Goal: Task Accomplishment & Management: Manage account settings

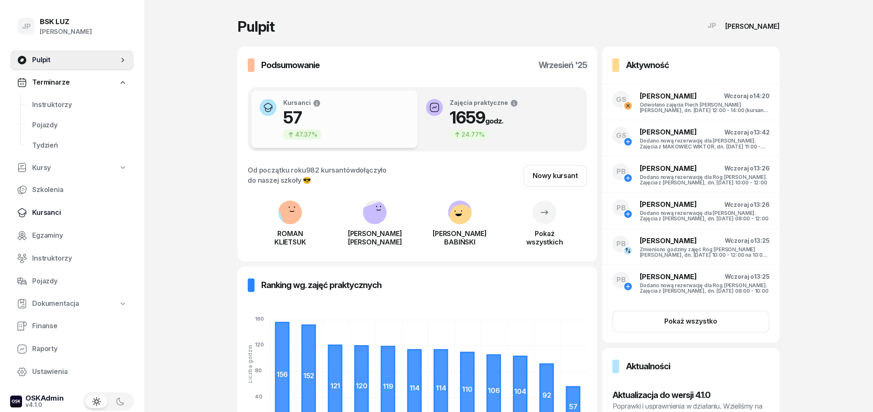
click at [61, 214] on span "Kursanci" at bounding box center [79, 212] width 95 height 11
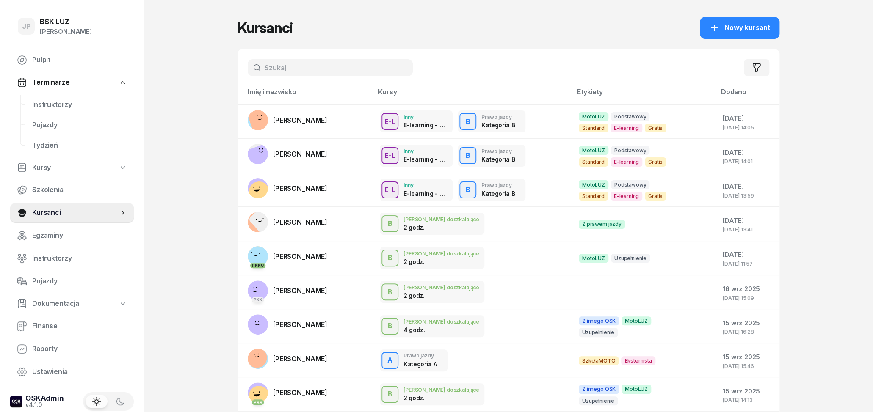
click at [314, 67] on input "text" at bounding box center [330, 67] width 165 height 17
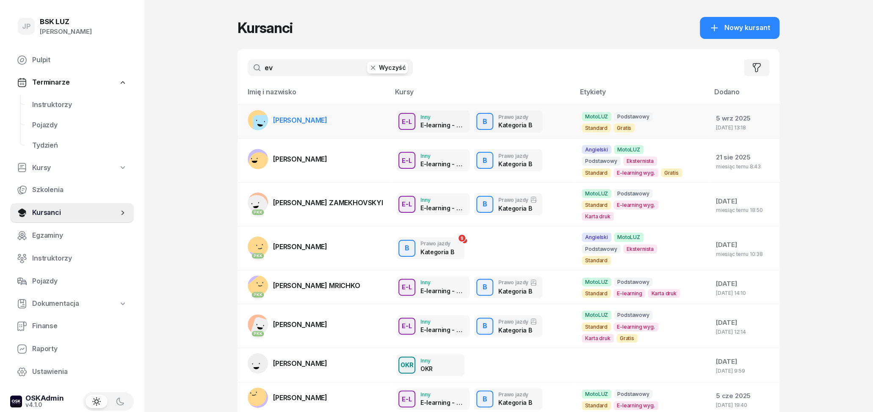
type input "ev"
click at [327, 118] on span "[PERSON_NAME]" at bounding box center [300, 120] width 54 height 8
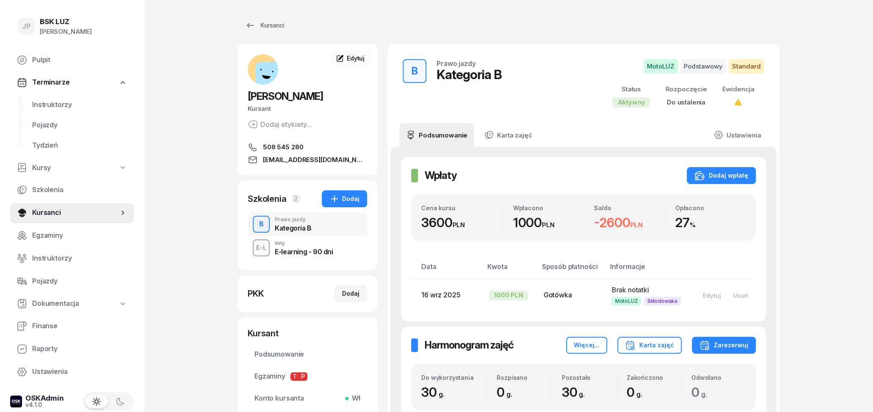
click at [301, 149] on span "508 545 280" at bounding box center [283, 147] width 40 height 10
click at [283, 157] on span "[EMAIL_ADDRESS][DOMAIN_NAME]" at bounding box center [315, 160] width 104 height 10
click at [360, 59] on span "Edytuj" at bounding box center [356, 58] width 18 height 7
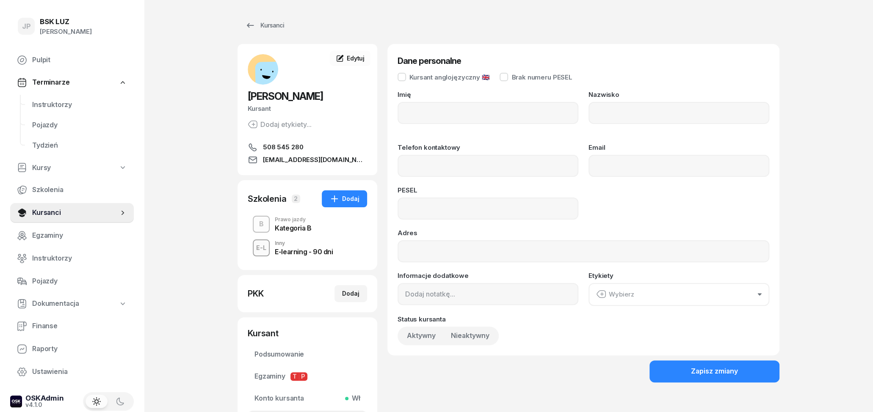
type input "EVGHENI"
type input "COROLIOV"
type input "508545280"
type input "[EMAIL_ADDRESS][DOMAIN_NAME]"
type input "05241313971"
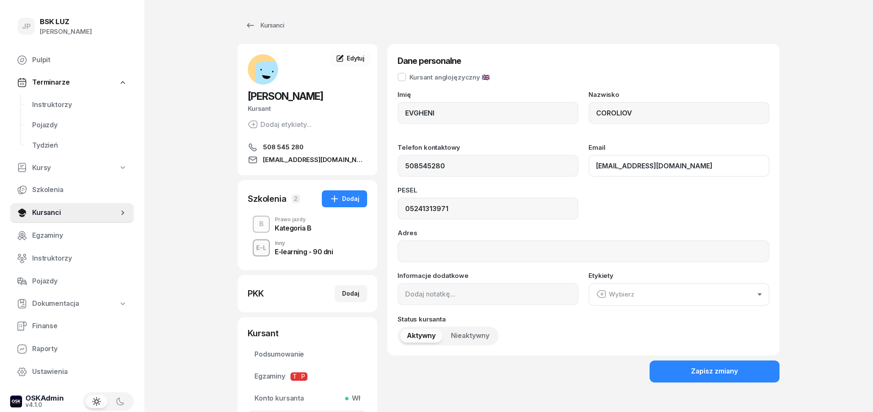
drag, startPoint x: 725, startPoint y: 170, endPoint x: 589, endPoint y: 163, distance: 136.5
click at [589, 163] on input "[EMAIL_ADDRESS][DOMAIN_NAME]" at bounding box center [678, 166] width 181 height 22
drag, startPoint x: 718, startPoint y: 164, endPoint x: 593, endPoint y: 165, distance: 124.8
click at [593, 165] on input "[EMAIL_ADDRESS][DOMAIN_NAME]" at bounding box center [678, 166] width 181 height 22
drag, startPoint x: 454, startPoint y: 110, endPoint x: 402, endPoint y: 108, distance: 52.5
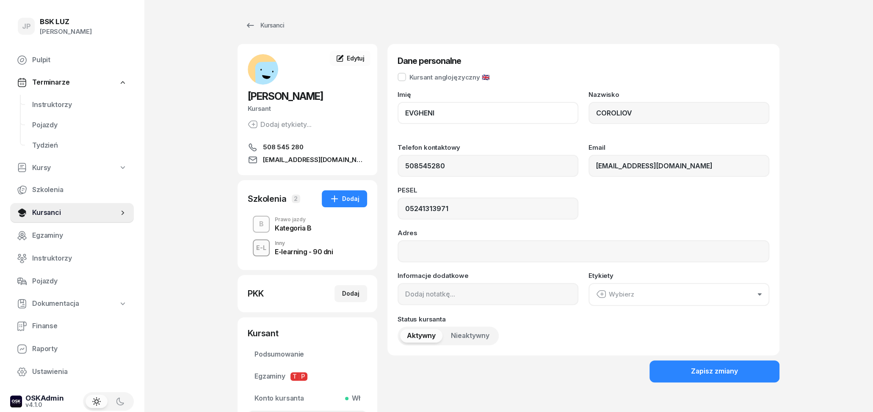
click at [402, 108] on input "EVGHENI" at bounding box center [487, 113] width 181 height 22
drag, startPoint x: 640, startPoint y: 116, endPoint x: 561, endPoint y: 112, distance: 79.2
click at [588, 112] on input "COROLIOV" at bounding box center [678, 113] width 181 height 22
drag, startPoint x: 488, startPoint y: 209, endPoint x: 389, endPoint y: 192, distance: 100.0
click at [397, 198] on input "05241313971" at bounding box center [487, 209] width 181 height 22
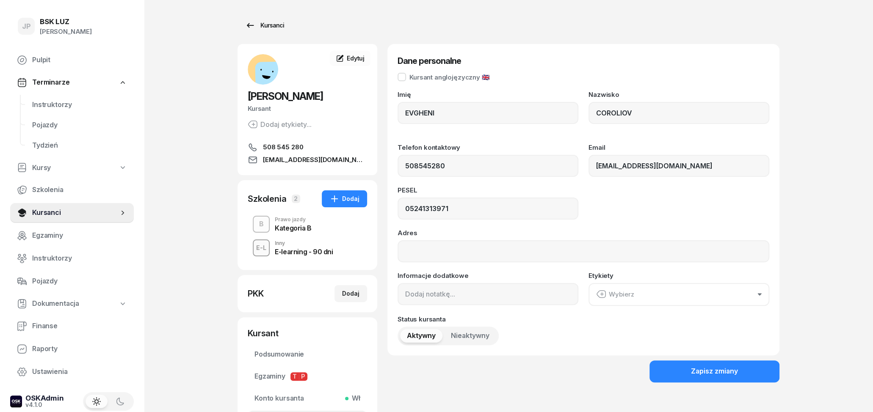
click at [275, 22] on div "Kursanci" at bounding box center [264, 25] width 39 height 10
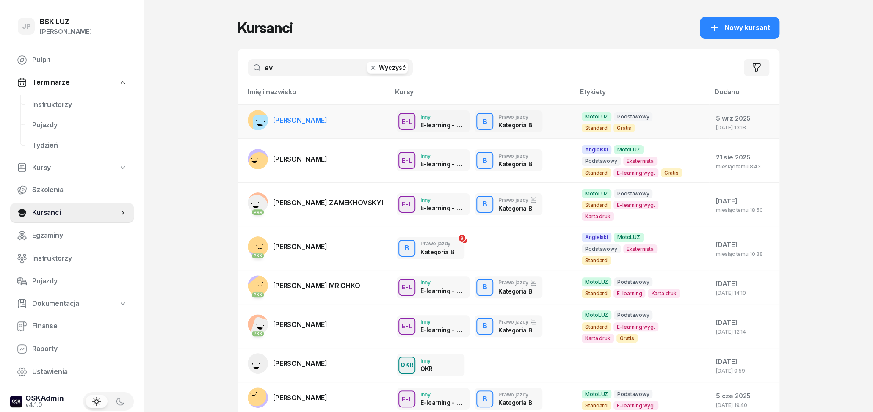
click at [317, 119] on span "[PERSON_NAME]" at bounding box center [300, 120] width 54 height 8
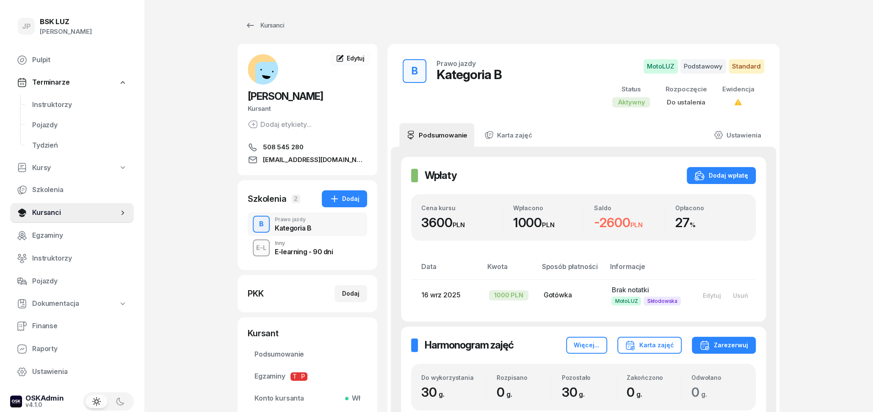
click at [307, 251] on div "E-learning - 90 dni" at bounding box center [304, 251] width 58 height 7
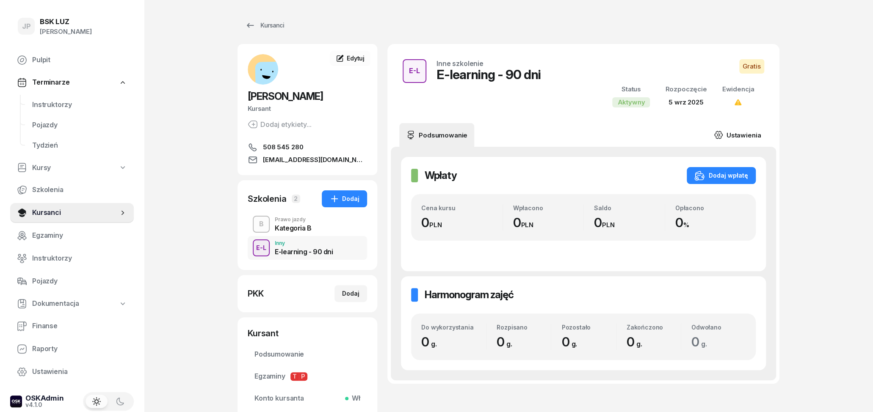
click at [743, 137] on link "Ustawienia" at bounding box center [737, 135] width 61 height 24
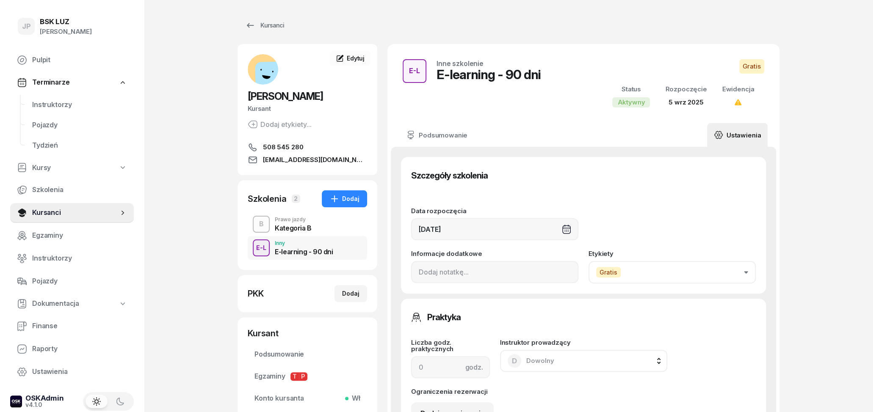
click at [644, 272] on button "Gratis" at bounding box center [671, 272] width 167 height 22
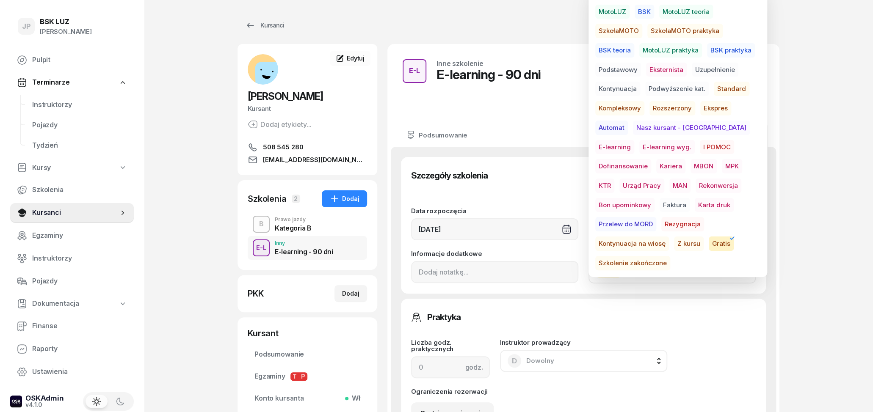
click at [640, 147] on span "E-learning wyg." at bounding box center [666, 147] width 55 height 14
click at [551, 122] on div "E-L Inne szkolenie E-learning - 90 dni Gratis Status Aktywny Rozpoczęcie [DATE]…" at bounding box center [583, 83] width 392 height 79
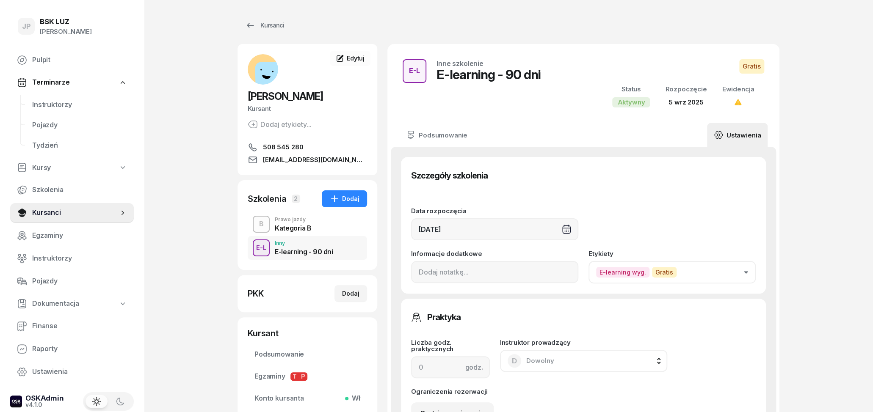
click at [685, 102] on span "5 wrz 2025" at bounding box center [685, 102] width 35 height 8
click at [730, 131] on link "Ustawienia" at bounding box center [737, 135] width 61 height 24
click at [423, 226] on div "[DATE]" at bounding box center [494, 229] width 167 height 22
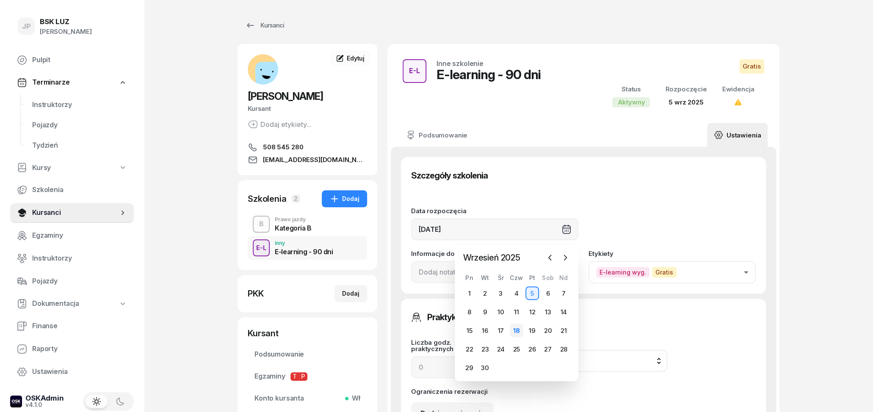
click at [516, 330] on div "18" at bounding box center [517, 331] width 14 height 14
type input "[DATE]"
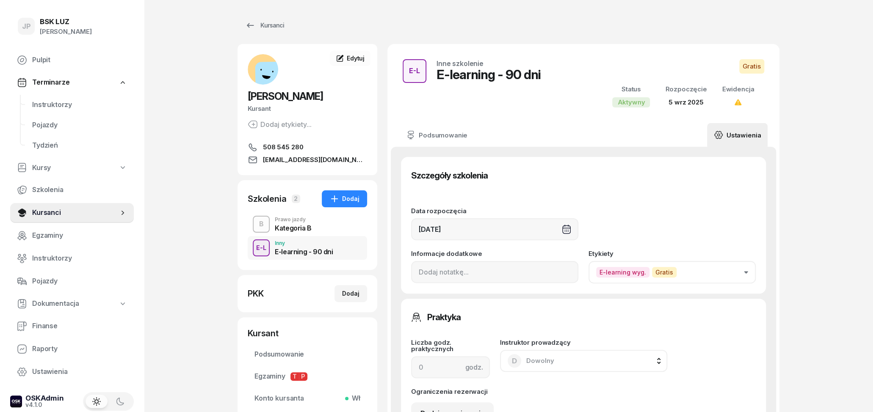
click at [592, 161] on div "Szczegóły szkolenia Data rozpoczęcia [DATE] Informacje dodatkowe Etykiety E-lea…" at bounding box center [583, 225] width 365 height 137
click at [739, 103] on icon at bounding box center [737, 102] width 7 height 6
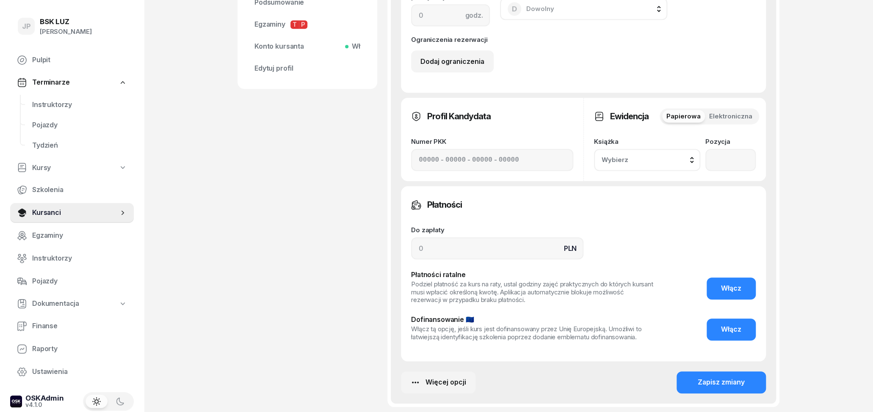
scroll to position [430, 0]
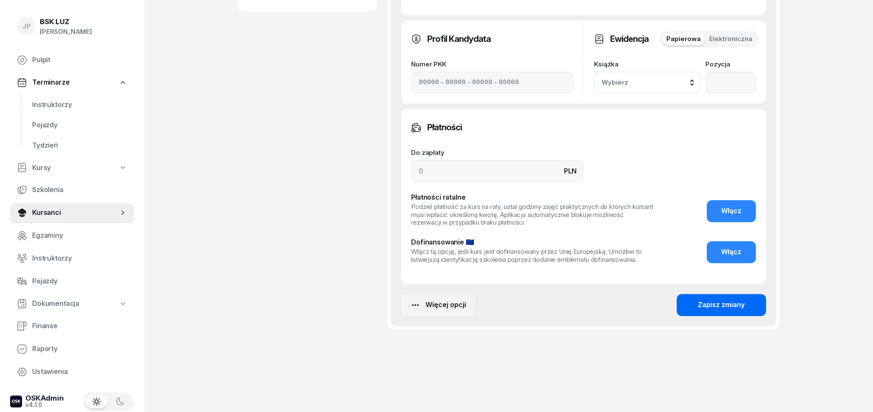
click at [694, 306] on button "Zapisz zmiany" at bounding box center [720, 305] width 89 height 22
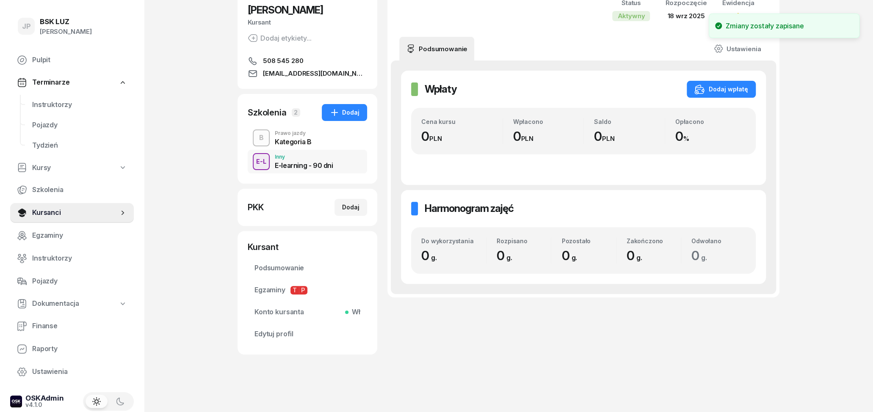
scroll to position [86, 0]
click at [308, 142] on div "Kategoria B" at bounding box center [293, 141] width 37 height 7
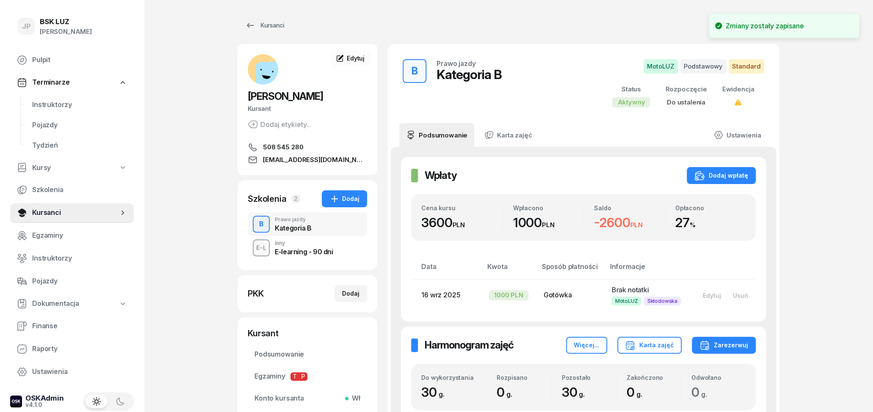
click at [310, 253] on div "E-learning - 90 dni" at bounding box center [304, 251] width 58 height 7
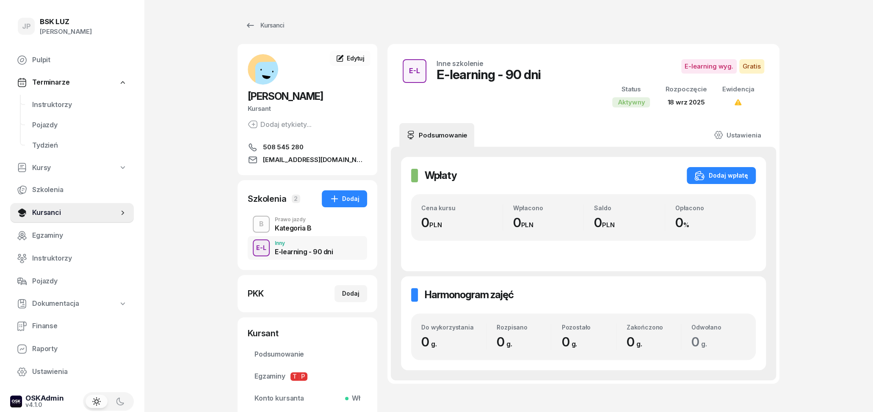
click at [296, 222] on div "Prawo jazdy" at bounding box center [293, 219] width 37 height 5
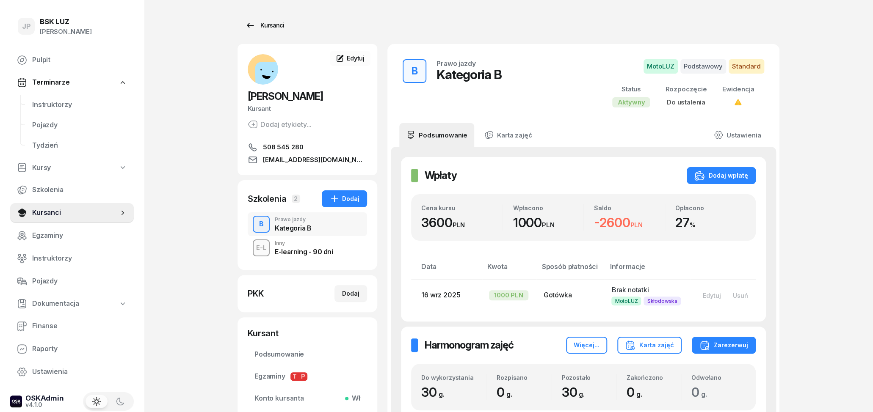
click at [257, 25] on div "Kursanci" at bounding box center [264, 25] width 39 height 10
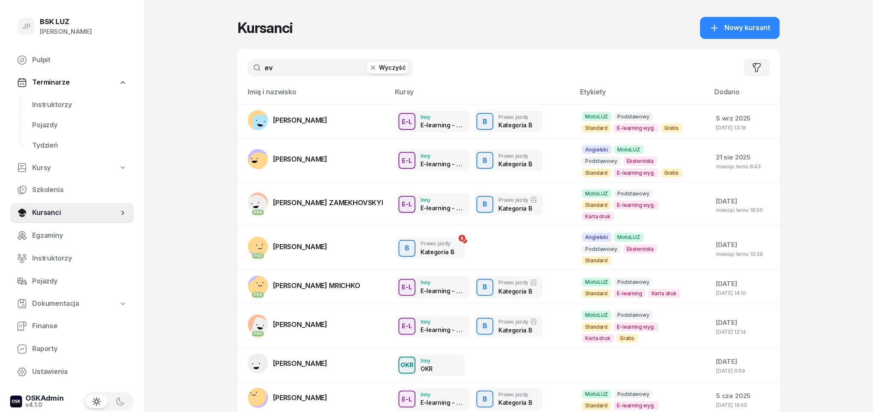
drag, startPoint x: 278, startPoint y: 66, endPoint x: 240, endPoint y: 69, distance: 38.2
click at [248, 66] on input "ev" at bounding box center [330, 67] width 165 height 17
click at [325, 198] on span "[PERSON_NAME] ZAMEKHOVSKYI" at bounding box center [328, 202] width 110 height 8
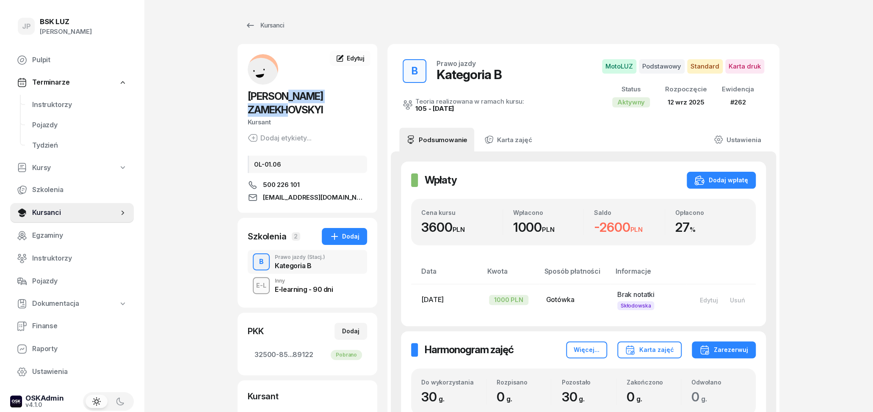
drag, startPoint x: 370, startPoint y: 96, endPoint x: 291, endPoint y: 96, distance: 79.1
click at [291, 96] on div "[PERSON_NAME] ZAMEKHOVSKYI Kursant Dodaj etykiety... OL-01.06 500 226 101 [EMAI…" at bounding box center [307, 128] width 140 height 149
copy span "ZAMEKHOVSKYI"
click at [256, 28] on div "Kursanci" at bounding box center [264, 25] width 39 height 10
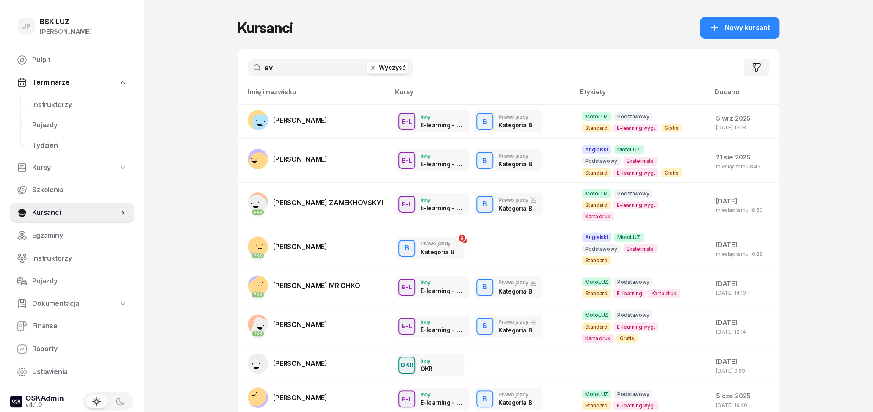
drag, startPoint x: 334, startPoint y: 72, endPoint x: 251, endPoint y: 72, distance: 82.9
click at [252, 72] on input "ev" at bounding box center [330, 67] width 165 height 17
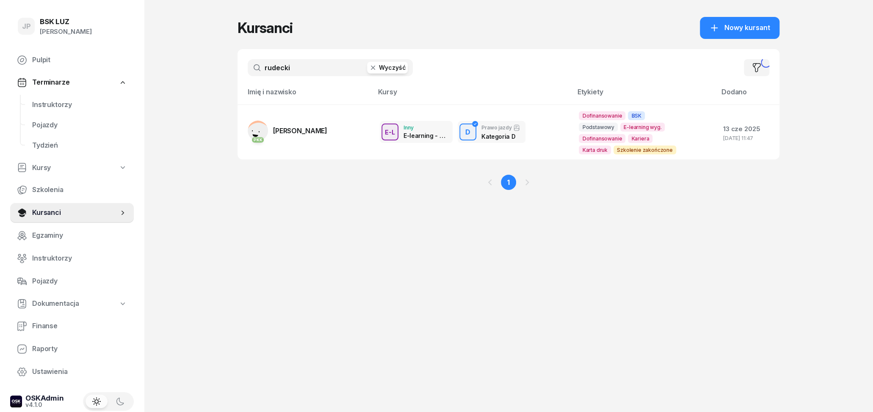
type input "rudecki"
click at [295, 133] on span "[PERSON_NAME]" at bounding box center [300, 131] width 54 height 8
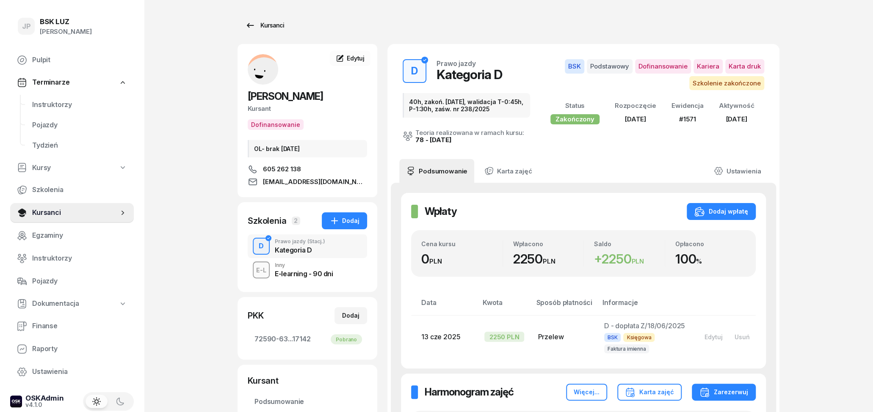
click at [249, 22] on icon at bounding box center [250, 25] width 10 height 10
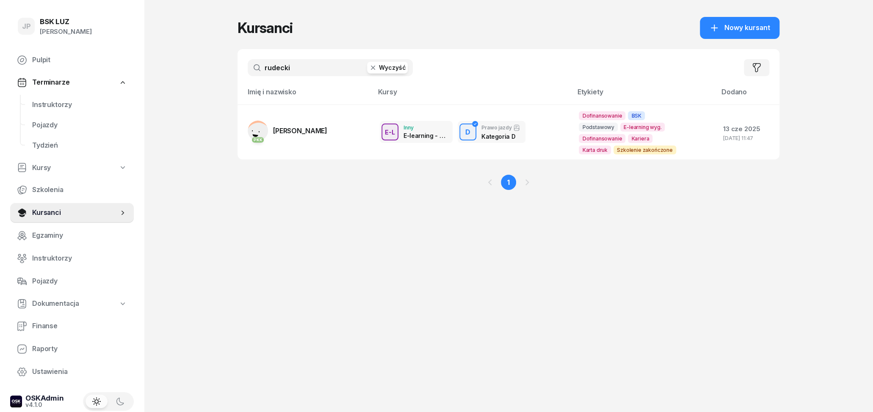
drag, startPoint x: 291, startPoint y: 66, endPoint x: 258, endPoint y: 67, distance: 33.4
click at [258, 67] on input "rudecki" at bounding box center [330, 67] width 165 height 17
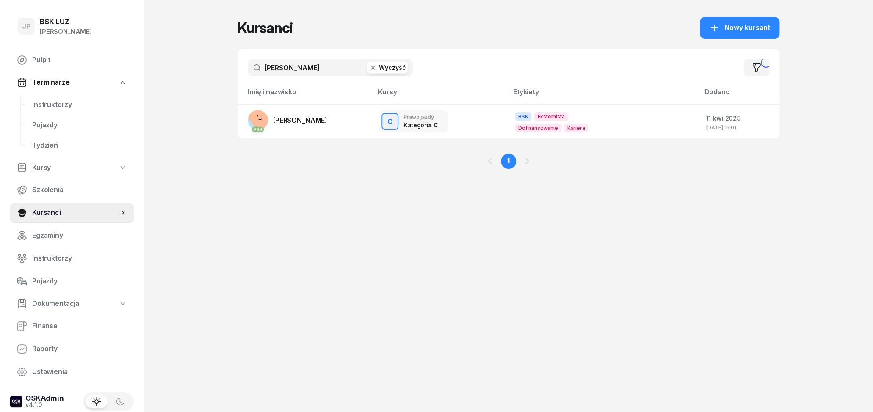
type input "[PERSON_NAME]"
click at [382, 71] on button "Wyczyść" at bounding box center [387, 68] width 41 height 12
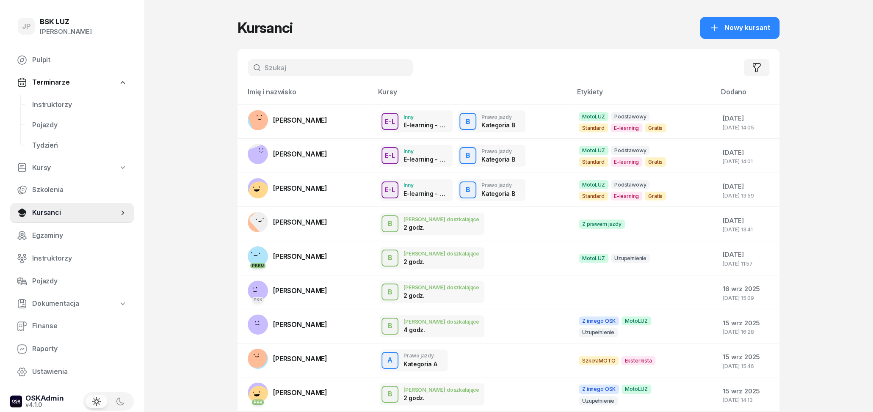
click at [328, 70] on input "text" at bounding box center [330, 67] width 165 height 17
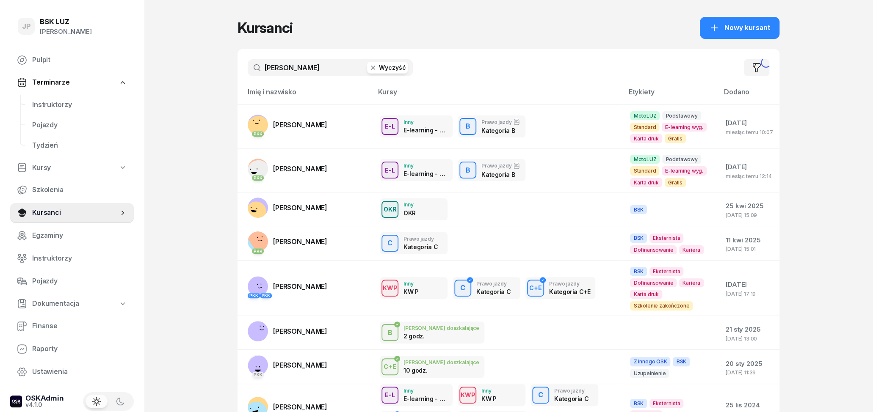
type input "[PERSON_NAME]"
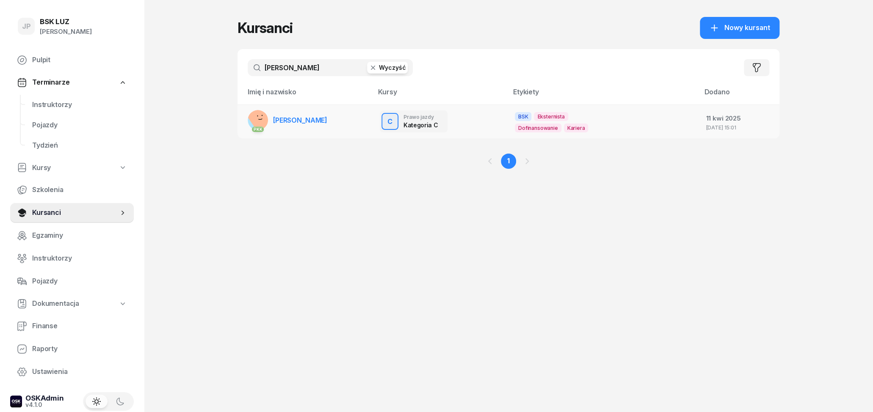
click at [319, 123] on span "[PERSON_NAME]" at bounding box center [300, 120] width 54 height 8
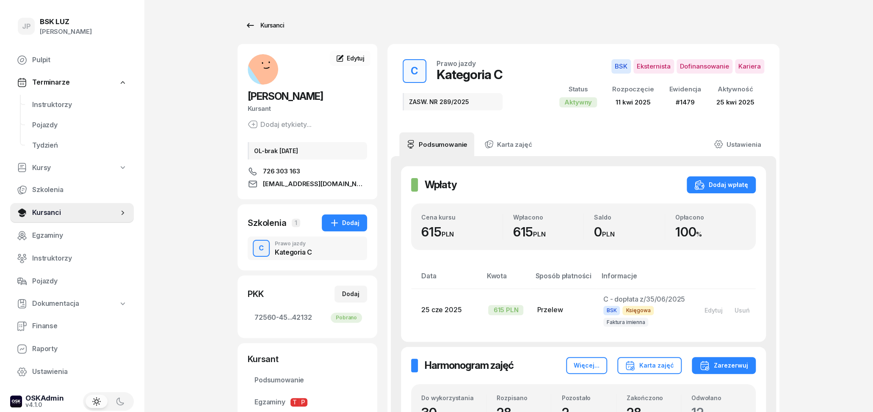
click at [247, 23] on icon at bounding box center [250, 25] width 10 height 10
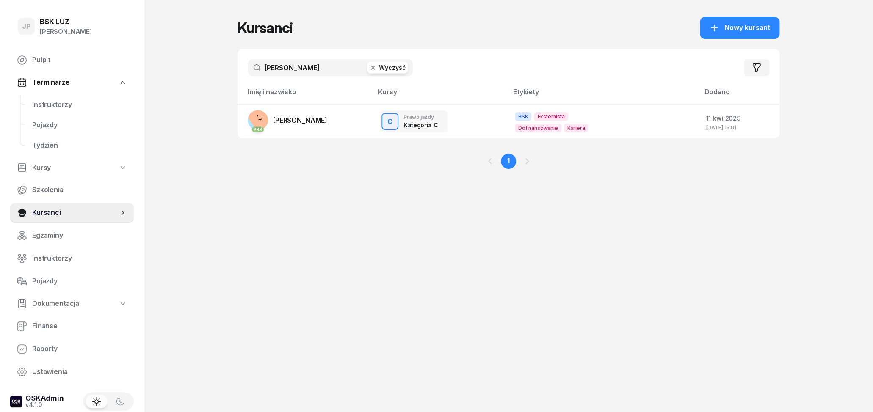
click at [376, 71] on icon "button" at bounding box center [373, 67] width 8 height 8
click at [329, 69] on input "text" at bounding box center [330, 67] width 165 height 17
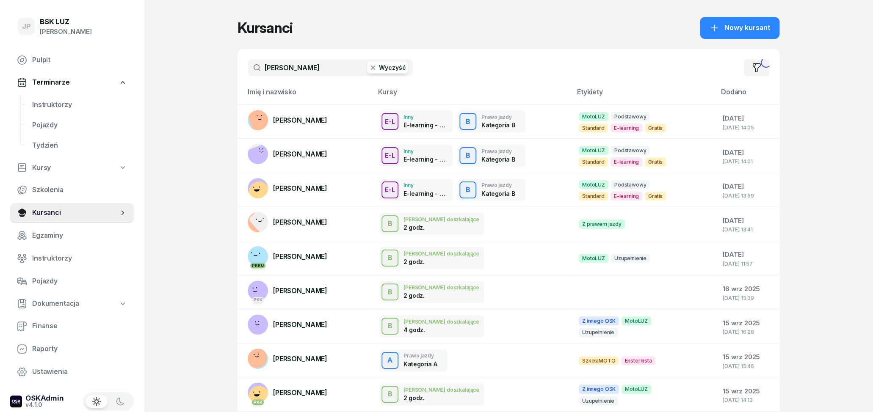
type input "[PERSON_NAME]"
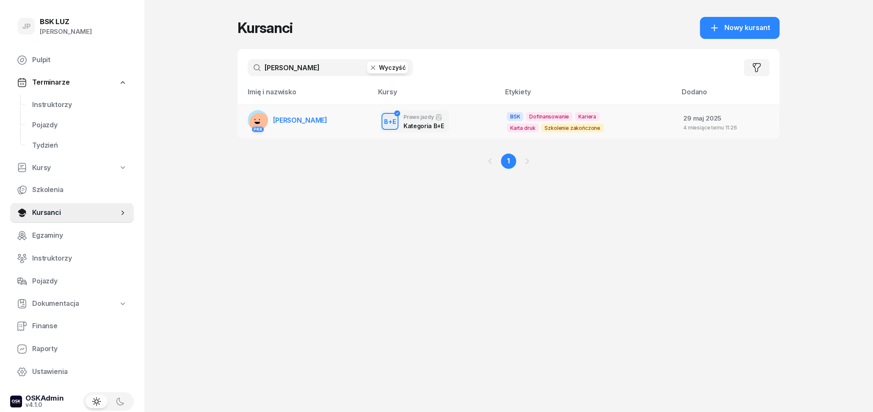
click at [310, 122] on span "[PERSON_NAME]" at bounding box center [300, 120] width 54 height 8
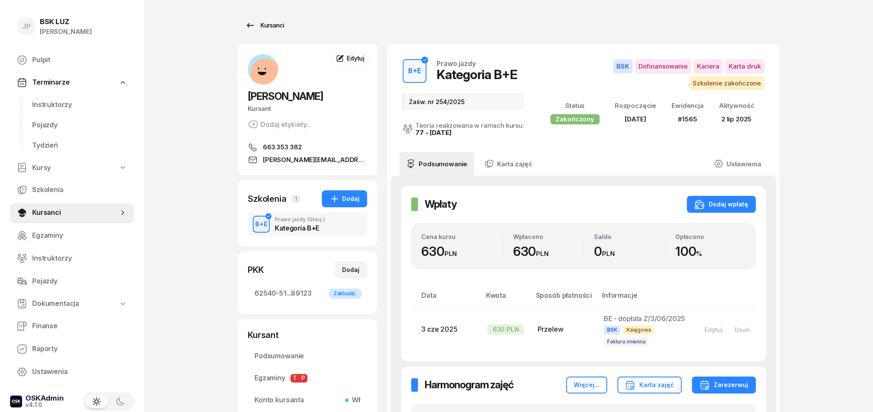
click at [244, 28] on link "Kursanci" at bounding box center [264, 25] width 54 height 17
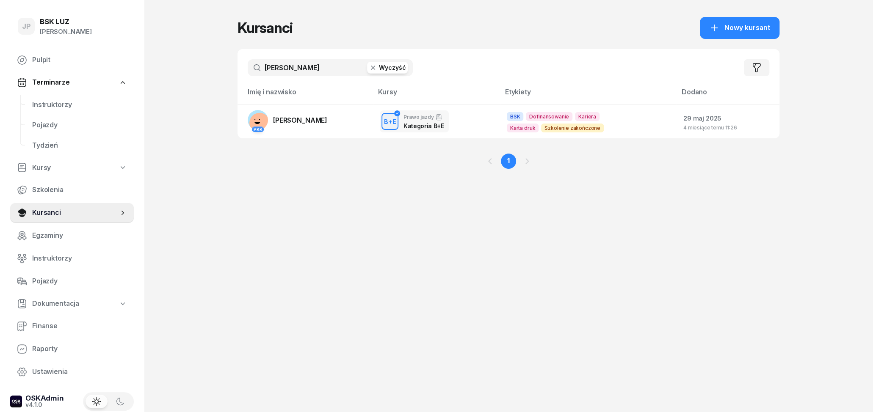
click at [386, 70] on button "Wyczyść" at bounding box center [387, 68] width 41 height 12
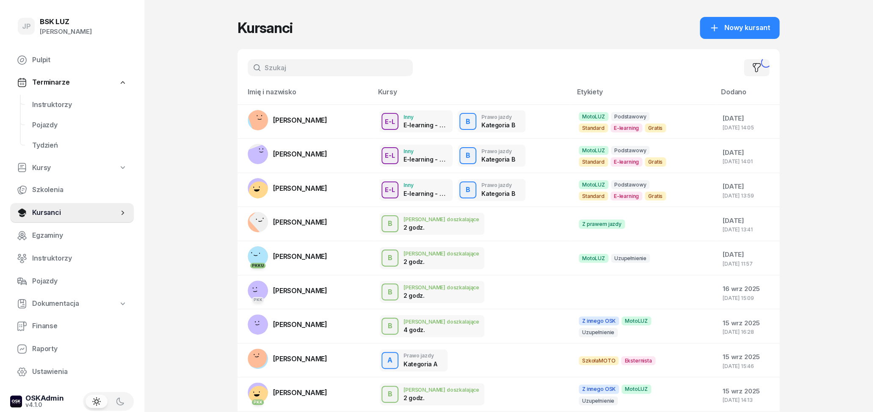
click at [322, 68] on input "text" at bounding box center [330, 67] width 165 height 17
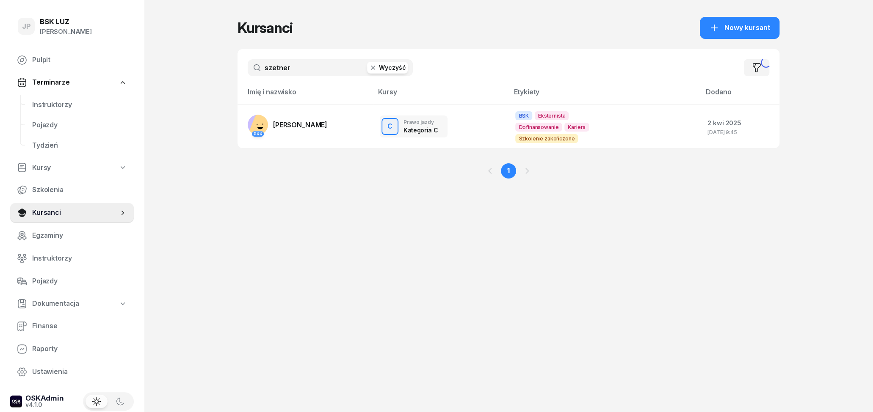
type input "szetner"
click at [299, 121] on span "[PERSON_NAME]" at bounding box center [300, 125] width 54 height 8
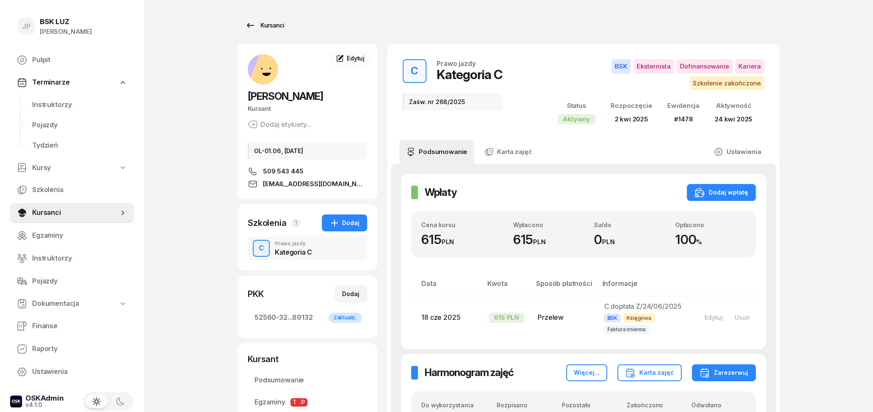
click at [259, 23] on div "Kursanci" at bounding box center [264, 25] width 39 height 10
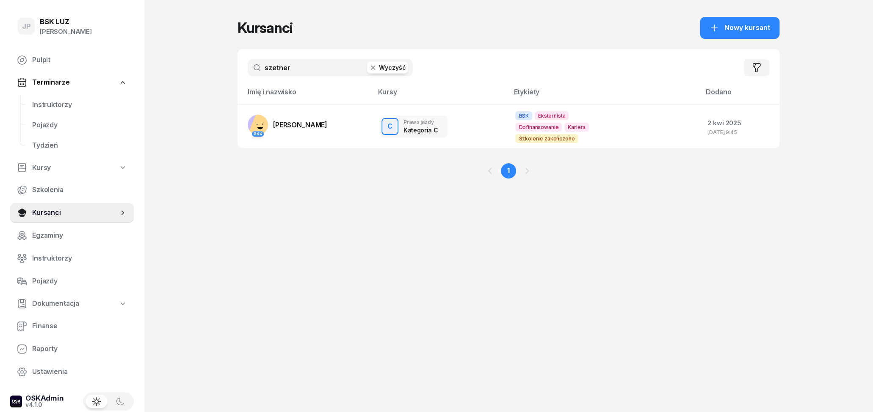
drag, startPoint x: 227, startPoint y: 73, endPoint x: 198, endPoint y: 74, distance: 29.2
click at [248, 73] on input "szetner" at bounding box center [330, 67] width 165 height 17
type input "[PERSON_NAME]"
click at [292, 121] on span "[PERSON_NAME]" at bounding box center [300, 125] width 54 height 8
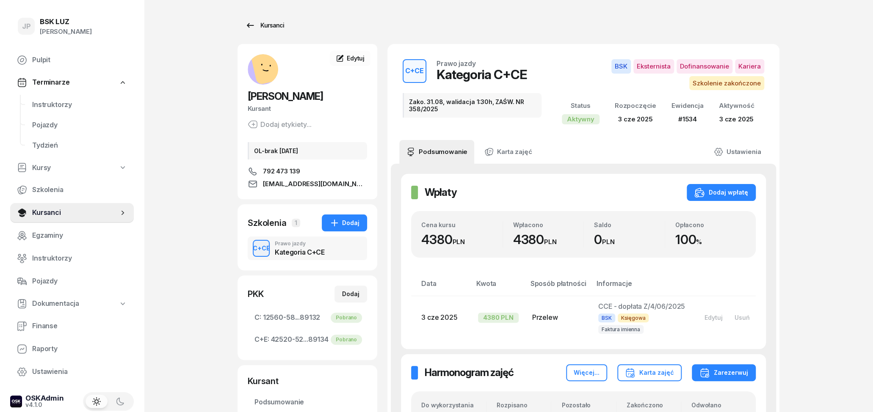
click at [259, 23] on div "Kursanci" at bounding box center [264, 25] width 39 height 10
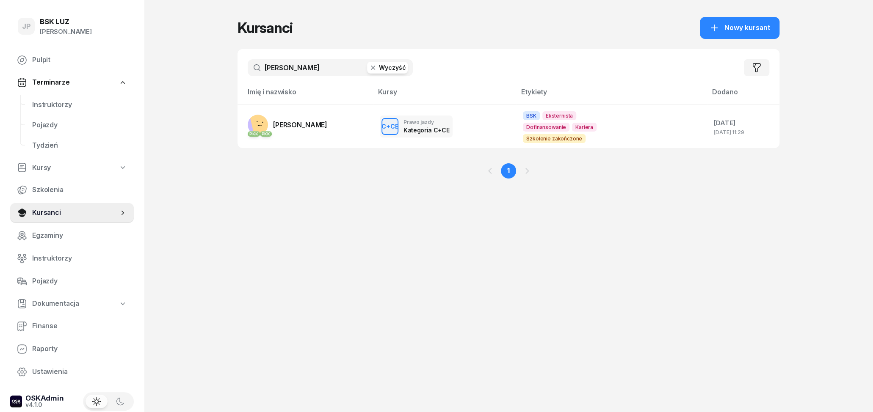
drag, startPoint x: 292, startPoint y: 70, endPoint x: 240, endPoint y: 62, distance: 53.2
click at [248, 62] on input "[PERSON_NAME]" at bounding box center [330, 67] width 165 height 17
type input "mączka"
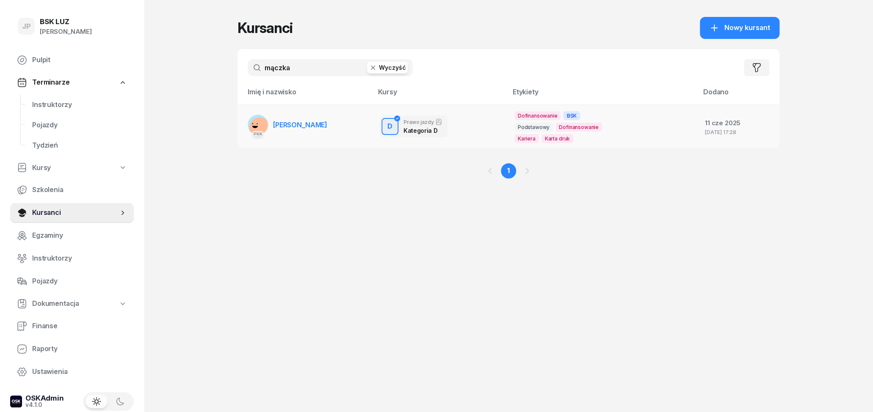
click at [332, 124] on td "PKK [PERSON_NAME]" at bounding box center [304, 127] width 135 height 44
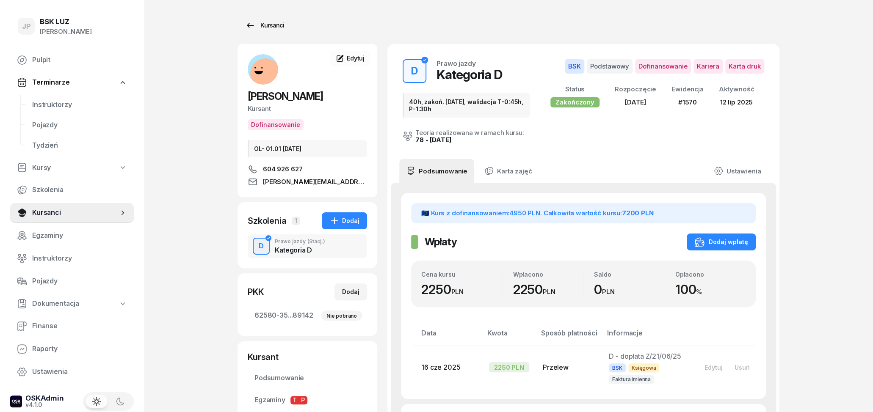
click at [279, 23] on div "Kursanci" at bounding box center [264, 25] width 39 height 10
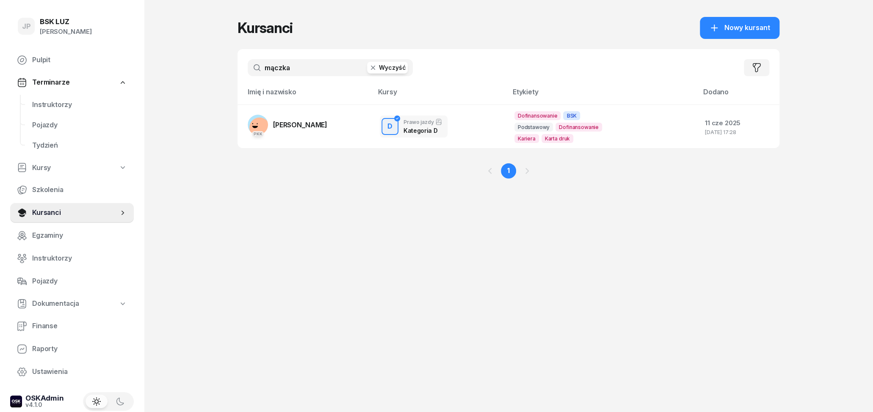
drag, startPoint x: 293, startPoint y: 66, endPoint x: 252, endPoint y: 71, distance: 40.9
click at [253, 71] on input "mączka" at bounding box center [330, 67] width 165 height 17
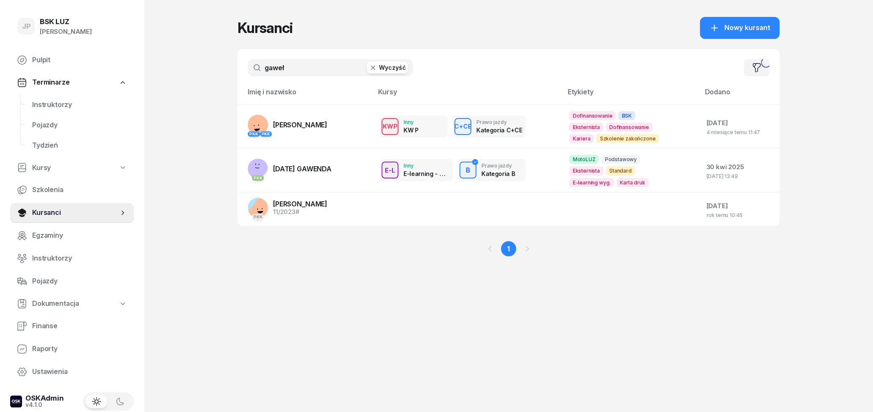
type input "gaweł"
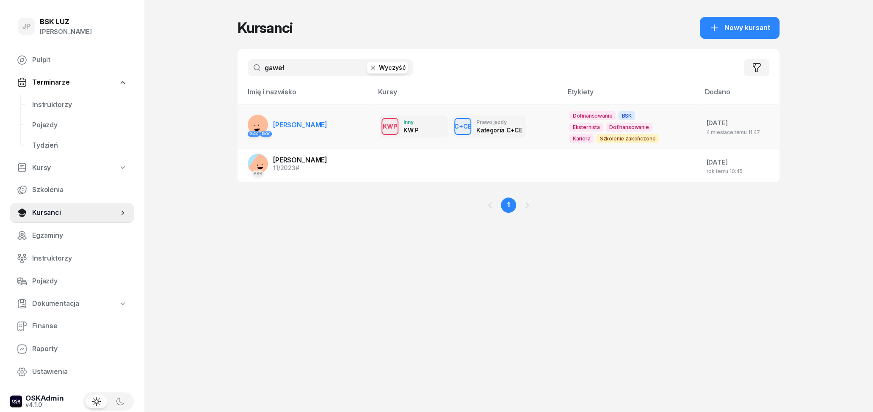
click at [298, 130] on link "PKK PKK [GEOGRAPHIC_DATA][PERSON_NAME][GEOGRAPHIC_DATA]" at bounding box center [288, 125] width 80 height 20
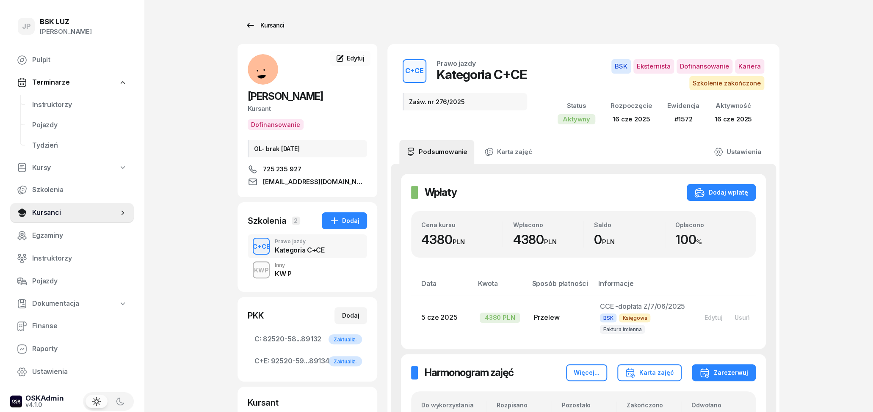
click at [255, 19] on link "Kursanci" at bounding box center [264, 25] width 54 height 17
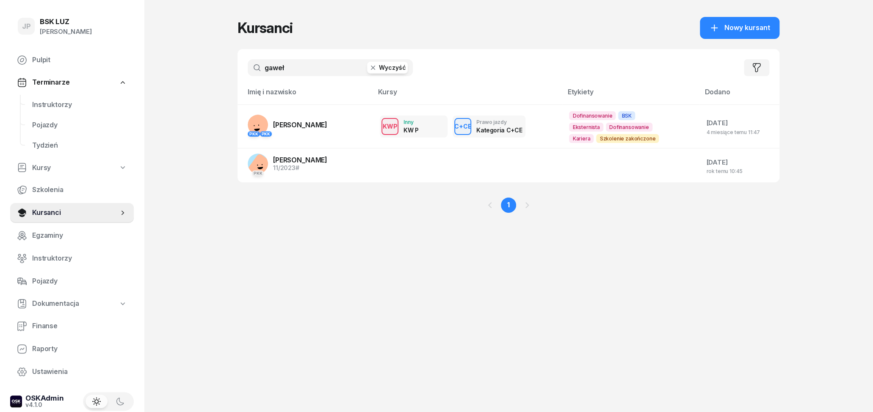
drag, startPoint x: 287, startPoint y: 61, endPoint x: 237, endPoint y: 69, distance: 50.6
click at [248, 67] on input "gaweł" at bounding box center [330, 67] width 165 height 17
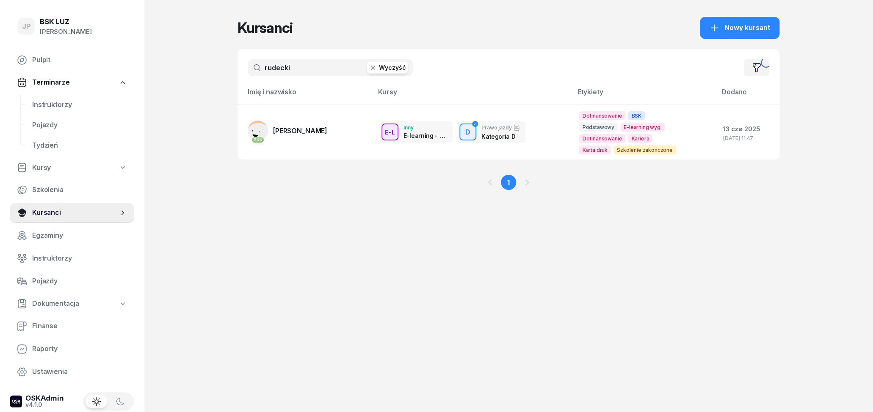
type input "rudecki"
click at [309, 132] on span "[PERSON_NAME]" at bounding box center [300, 131] width 54 height 8
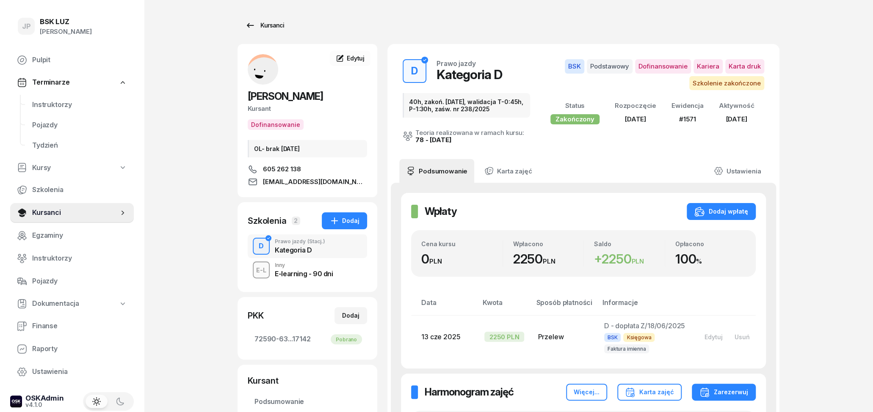
click at [257, 25] on div "Kursanci" at bounding box center [264, 25] width 39 height 10
